Goal: Book appointment/travel/reservation

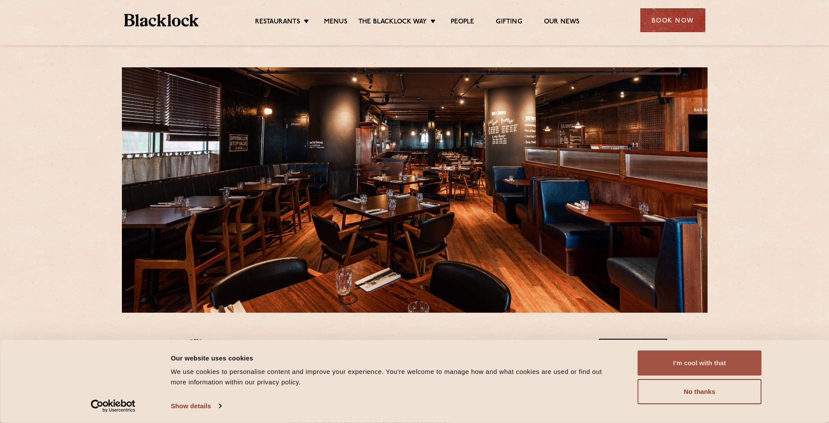
click at [657, 370] on button "I'm cool with that" at bounding box center [700, 362] width 124 height 25
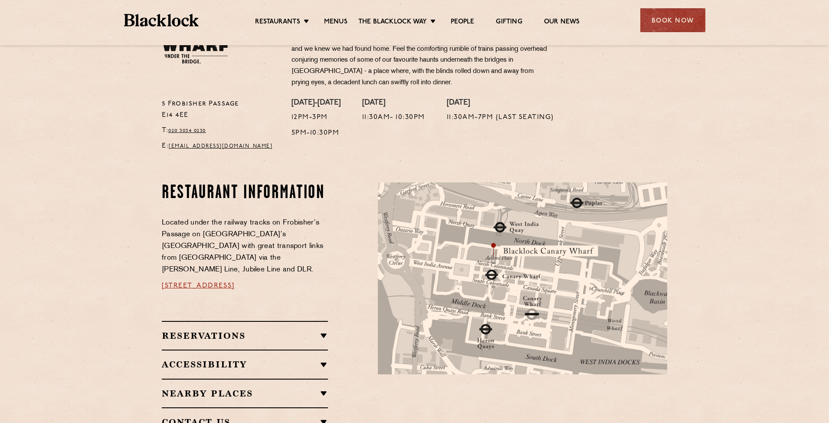
scroll to position [408, 0]
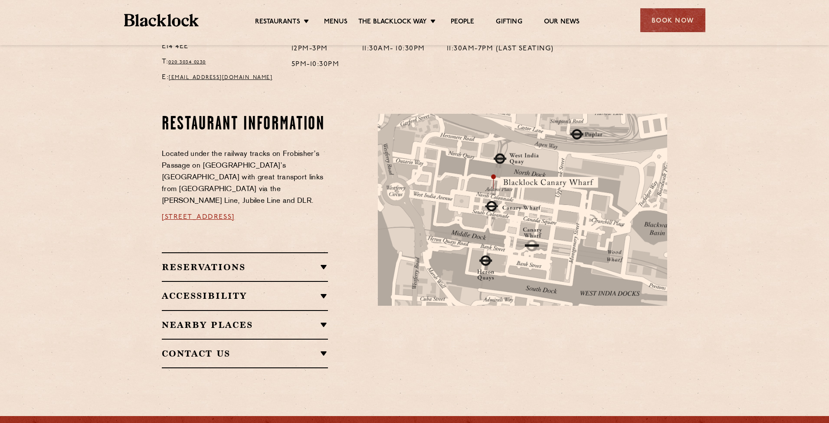
click at [272, 252] on div "Reservations WALK-INS Walk-ins are always warmly welcome. Do pop in and we’ll g…" at bounding box center [245, 266] width 166 height 29
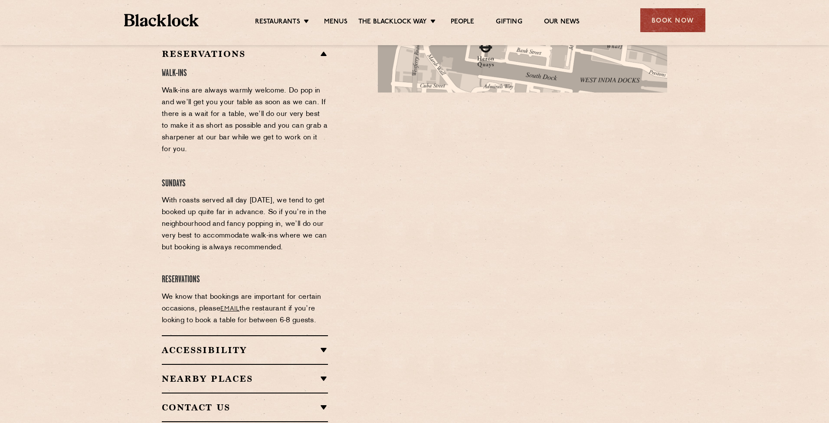
scroll to position [402, 0]
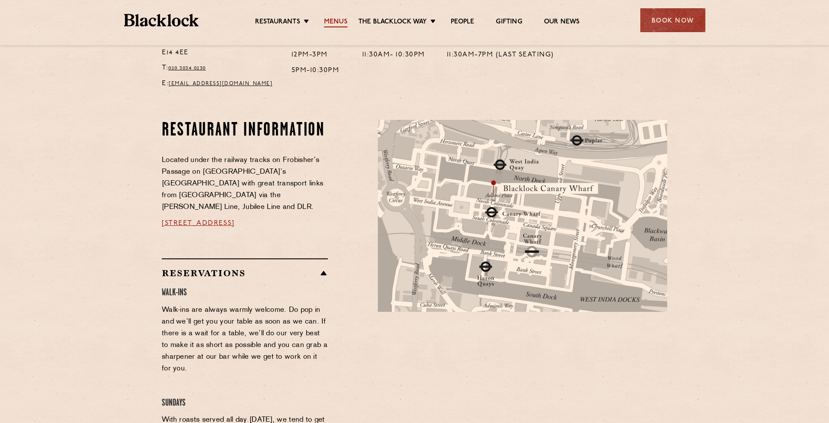
click at [337, 23] on link "Menus" at bounding box center [335, 23] width 23 height 10
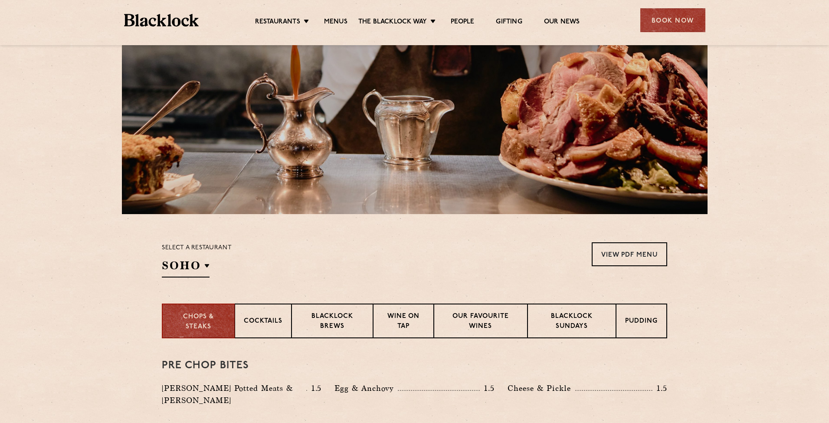
scroll to position [99, 0]
click at [553, 315] on p "Blacklock Sundays" at bounding box center [572, 321] width 70 height 20
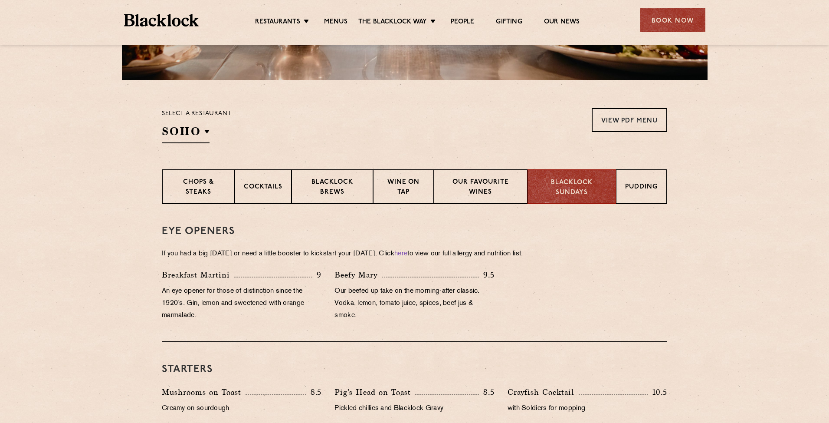
scroll to position [234, 0]
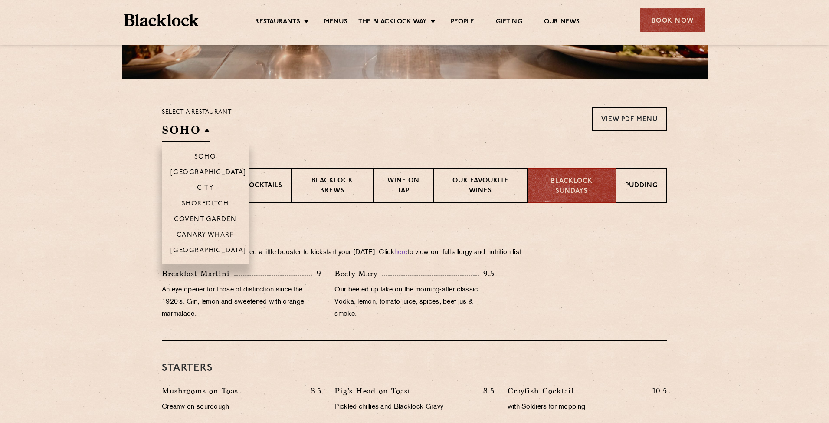
click at [184, 135] on h2 "SOHO" at bounding box center [186, 132] width 48 height 20
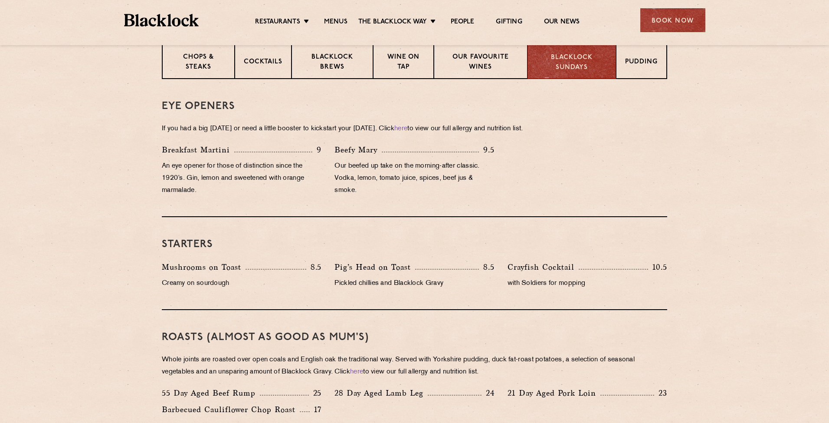
scroll to position [0, 0]
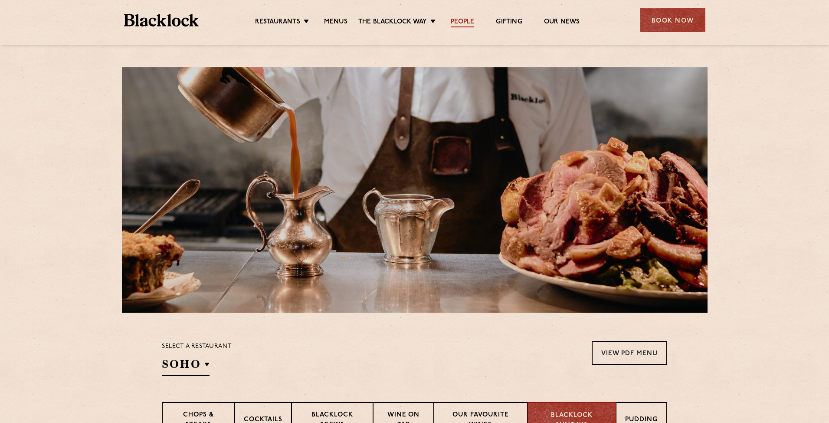
click at [465, 23] on link "People" at bounding box center [462, 23] width 23 height 10
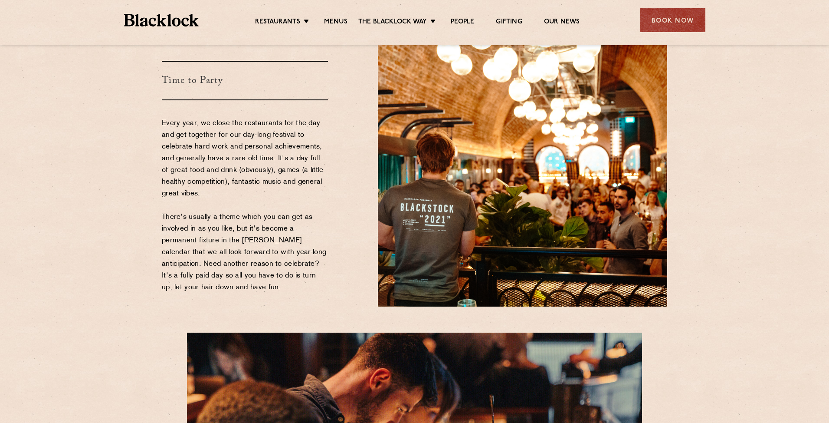
scroll to position [1429, 0]
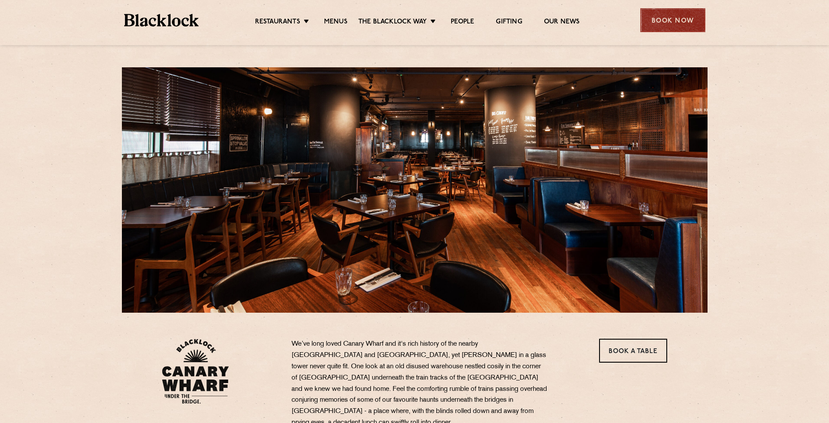
click at [679, 24] on div "Book Now" at bounding box center [673, 20] width 65 height 24
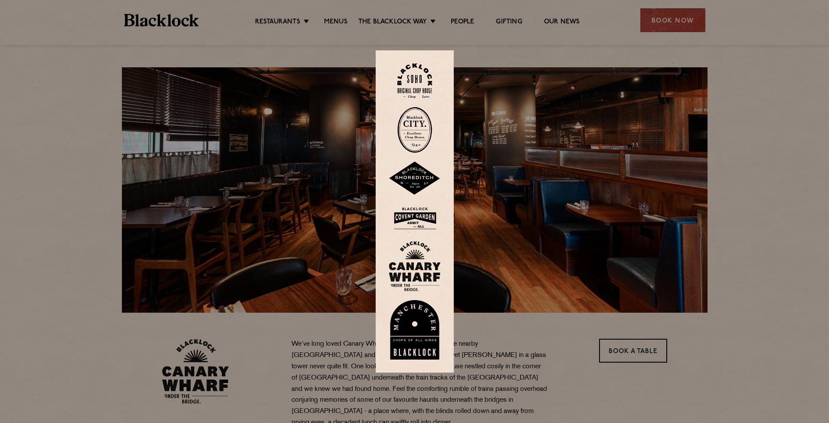
click at [411, 267] on img at bounding box center [415, 266] width 52 height 50
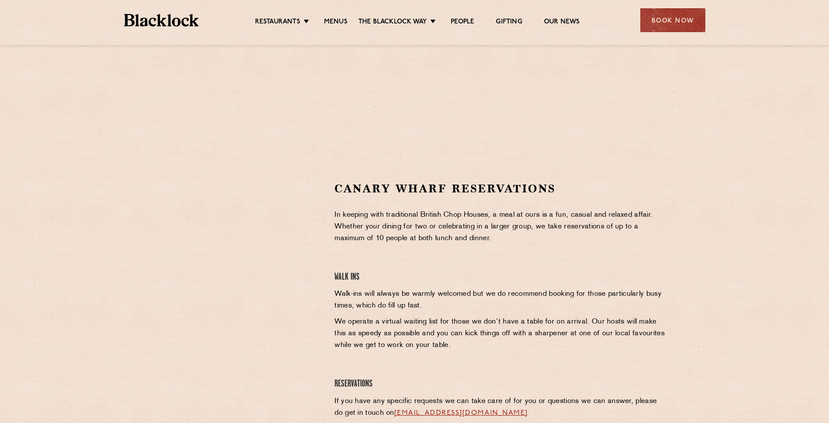
scroll to position [159, 0]
